Goal: Find contact information: Find contact information

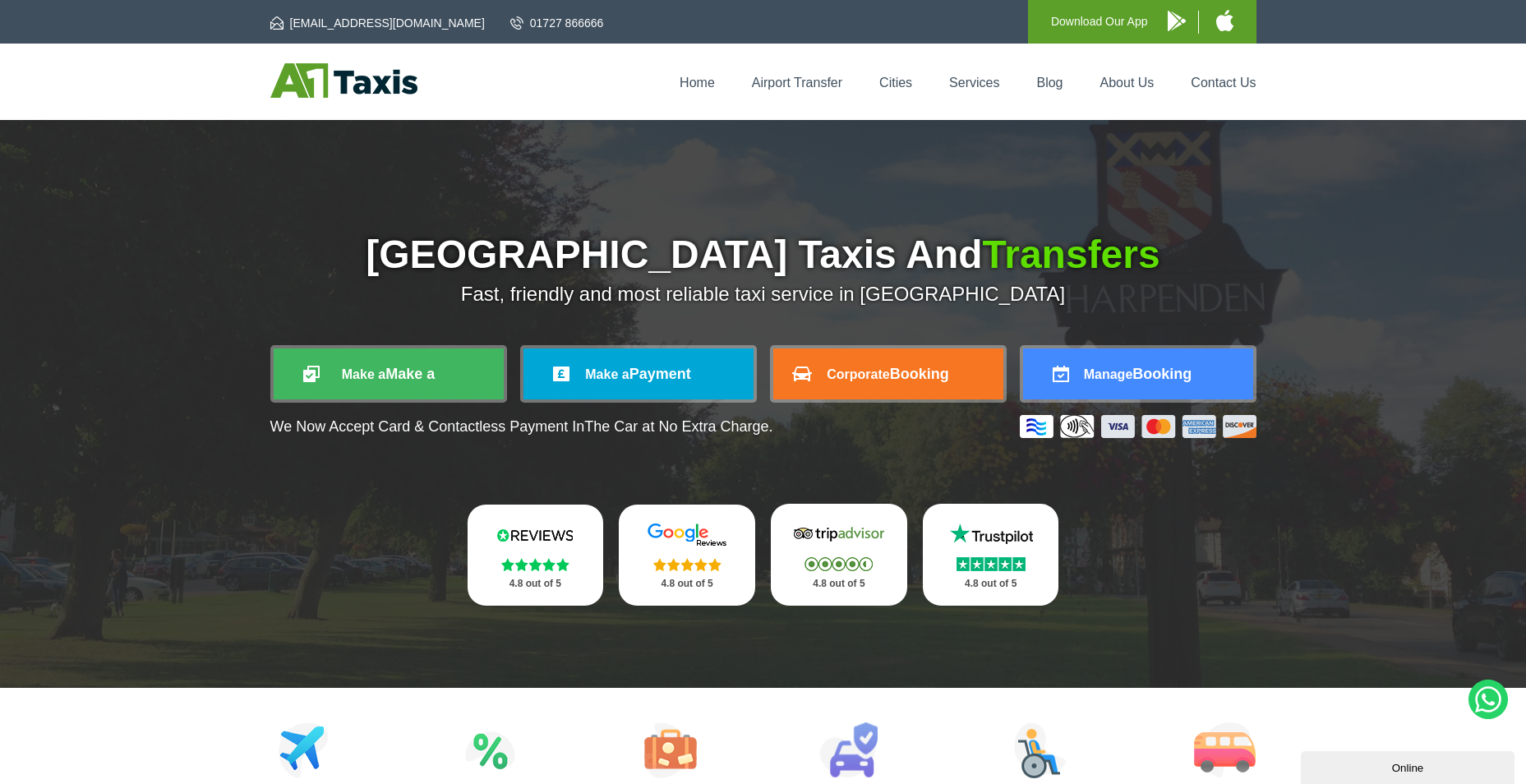
click at [1226, 95] on div "Home Airport Transfer Cities Services Blog About Us Contact Us" at bounding box center [763, 81] width 987 height 37
click at [1226, 84] on link "Contact Us" at bounding box center [1223, 82] width 65 height 14
click at [1220, 81] on link "Contact Us" at bounding box center [1223, 82] width 65 height 14
